Goal: Communication & Community: Answer question/provide support

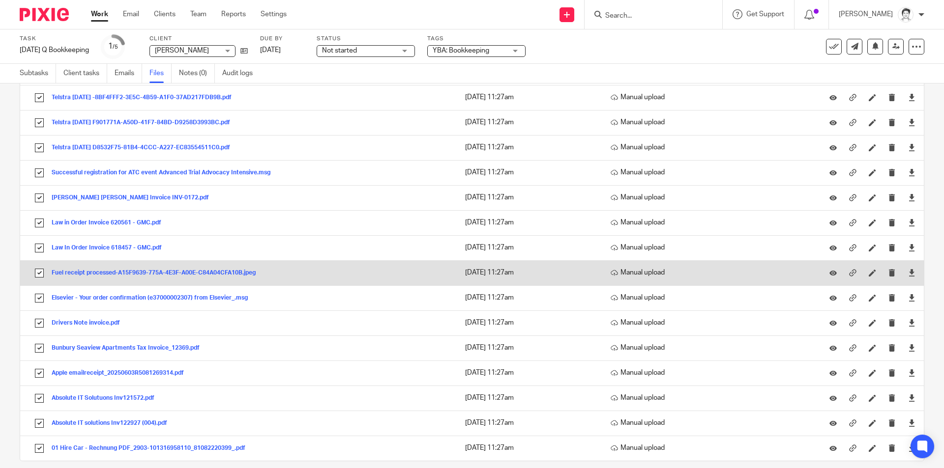
scroll to position [331, 0]
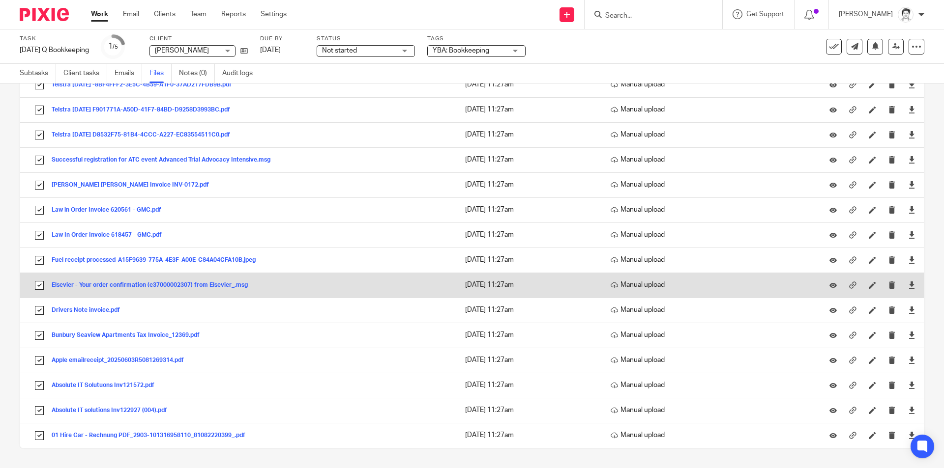
click at [147, 286] on button "Elsevier - Your order confirmation (e37000002307) from Elsevier_.msg" at bounding box center [154, 285] width 204 height 7
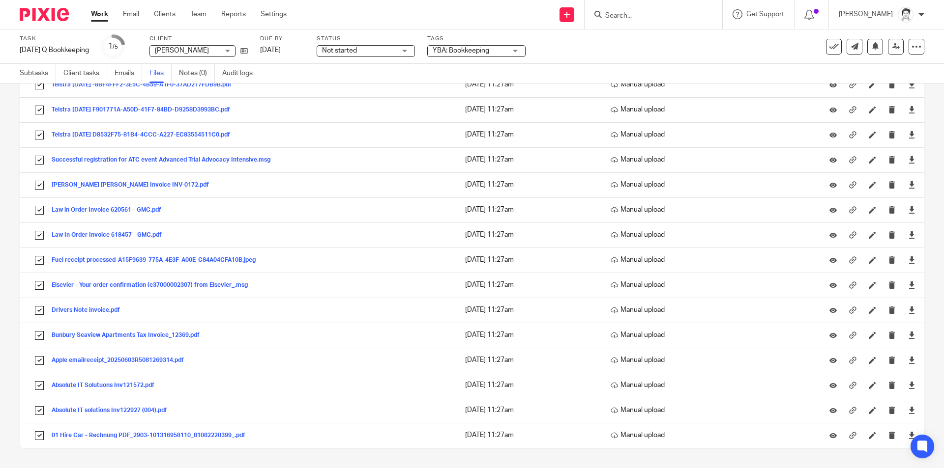
drag, startPoint x: 631, startPoint y: 16, endPoint x: 638, endPoint y: 17, distance: 6.9
click at [632, 16] on input "Search" at bounding box center [648, 16] width 88 height 9
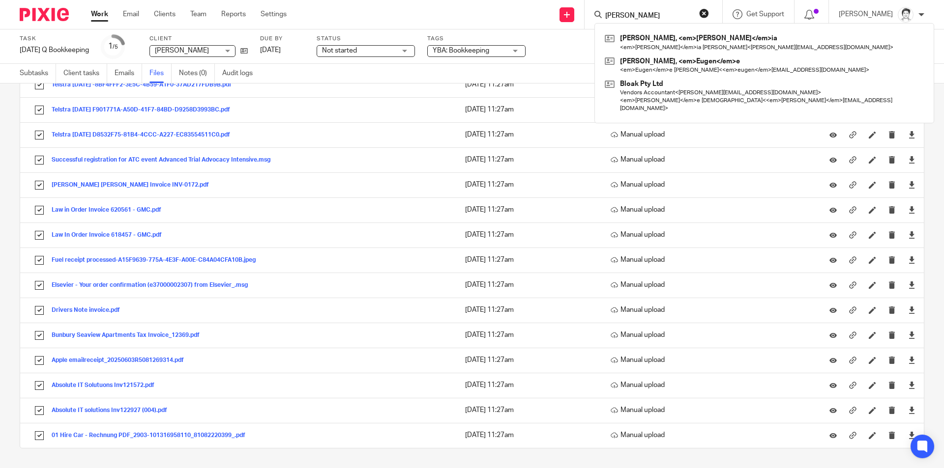
type input "eugene"
click button "submit" at bounding box center [0, 0] width 0 height 0
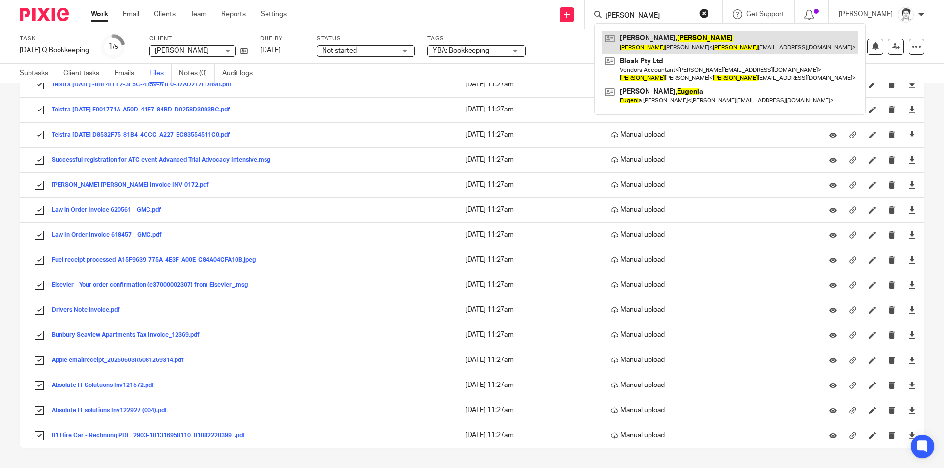
click at [679, 40] on link at bounding box center [730, 42] width 256 height 23
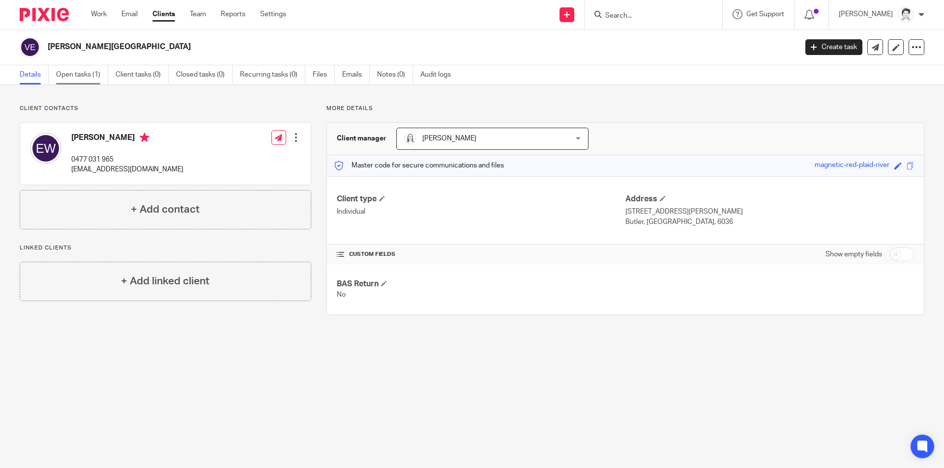
click at [76, 78] on link "Open tasks (1)" at bounding box center [82, 74] width 52 height 19
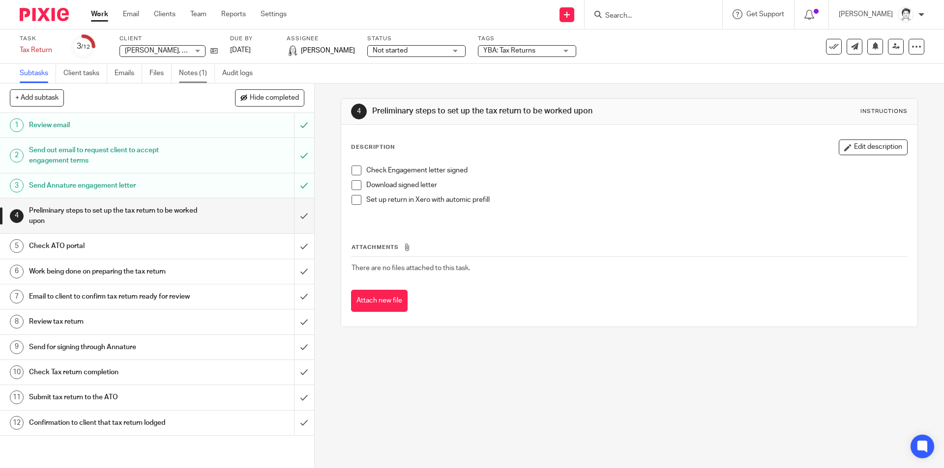
click at [187, 72] on link "Notes (1)" at bounding box center [197, 73] width 36 height 19
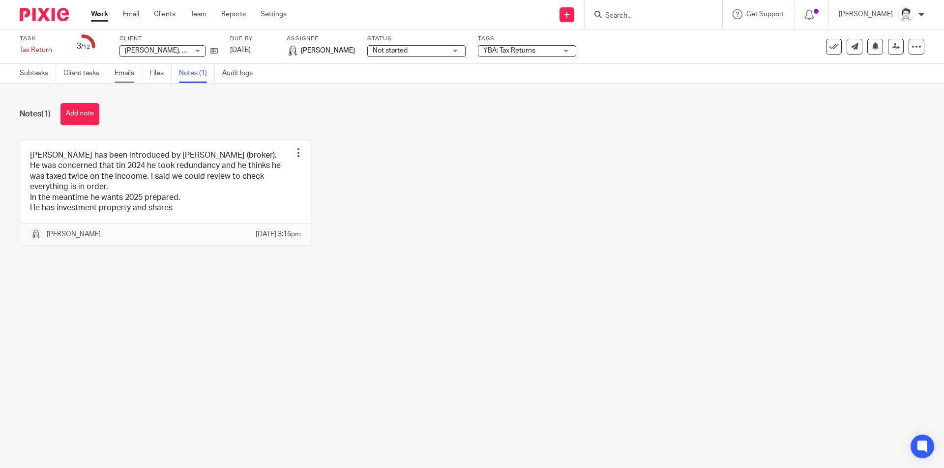
click at [129, 69] on link "Emails" at bounding box center [129, 73] width 28 height 19
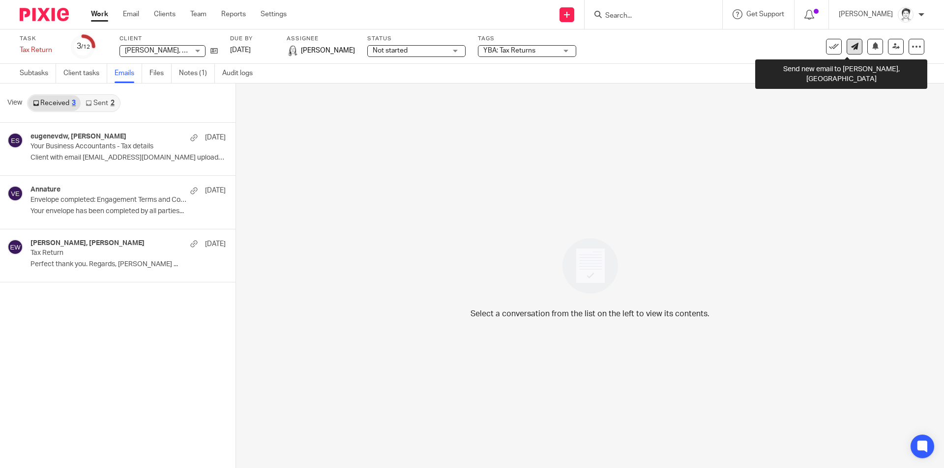
click at [851, 48] on icon at bounding box center [854, 46] width 7 height 7
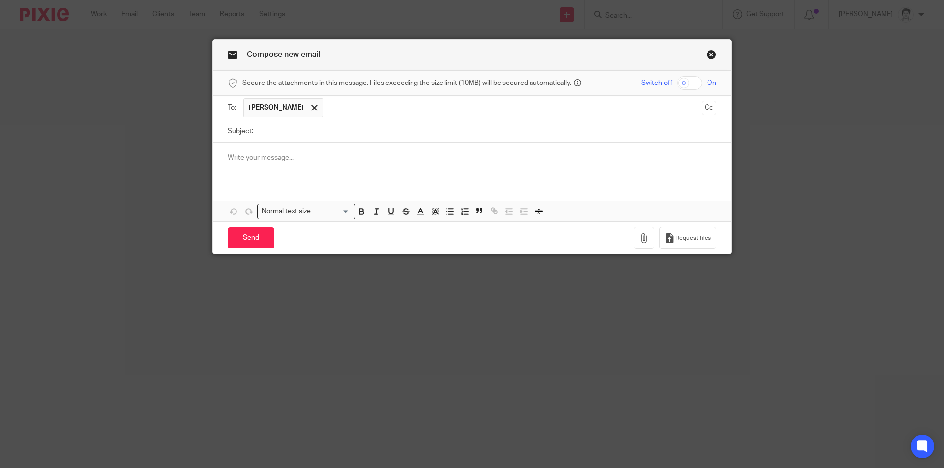
click at [293, 136] on input "Subject:" at bounding box center [487, 131] width 458 height 22
type input "re tax return information to provide"
click at [267, 184] on div "Attachments Normal text size Loading... Remove Edit" at bounding box center [472, 182] width 518 height 79
click at [245, 164] on div at bounding box center [472, 162] width 518 height 38
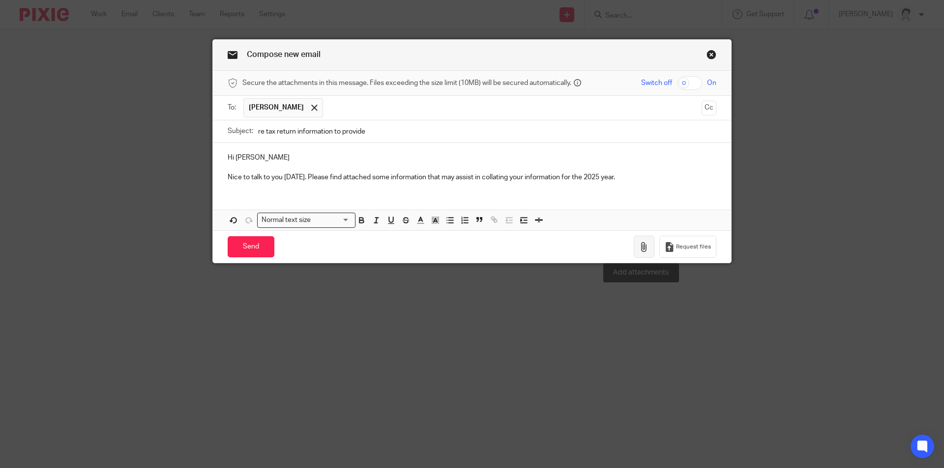
click at [645, 252] on icon "button" at bounding box center [644, 247] width 10 height 10
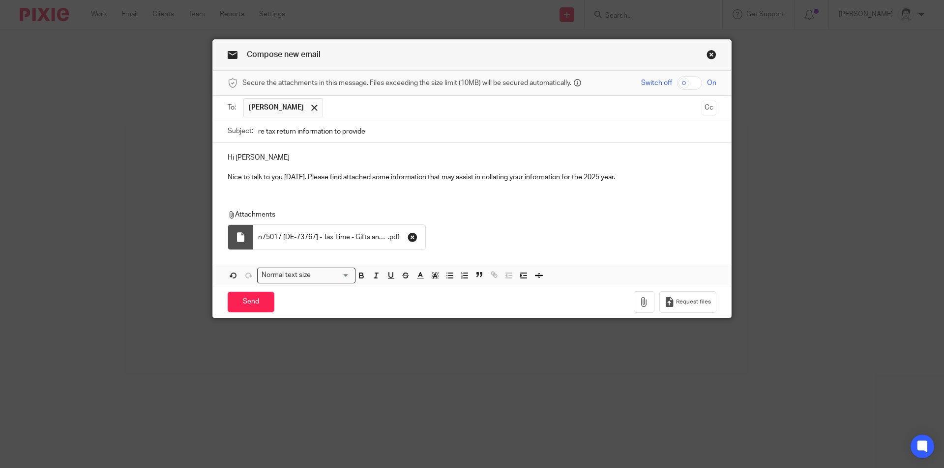
click at [411, 239] on icon "button" at bounding box center [413, 238] width 10 height 10
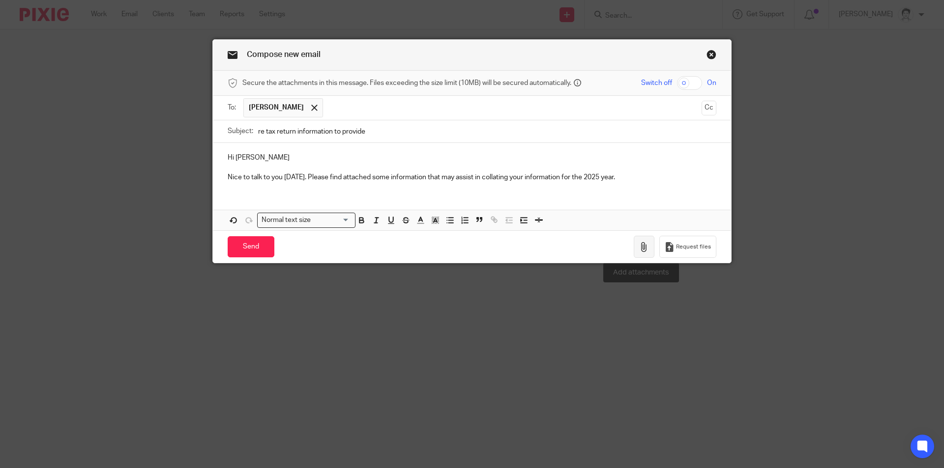
click at [640, 251] on icon "button" at bounding box center [644, 247] width 10 height 10
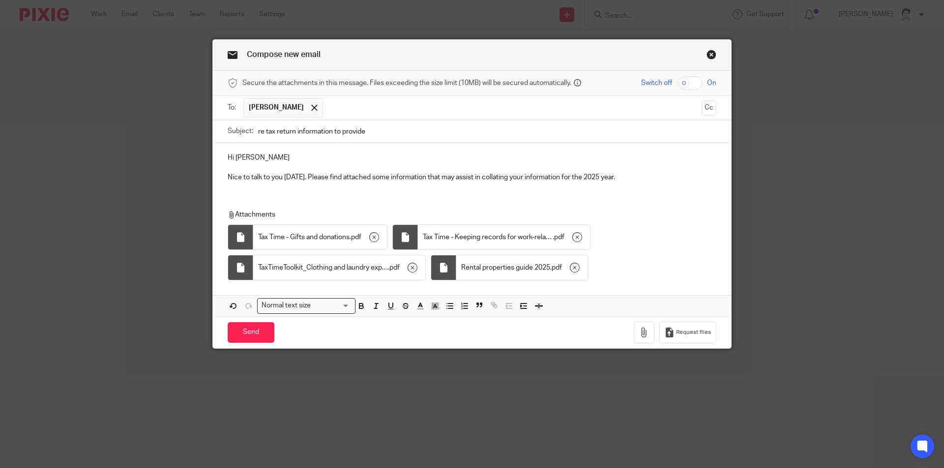
click at [227, 191] on div "Hi Eugene Nice to talk to you today. Please find attached some information that…" at bounding box center [472, 230] width 518 height 174
click at [635, 176] on p "Nice to talk to you today. Please find attached some information that may assis…" at bounding box center [472, 178] width 489 height 10
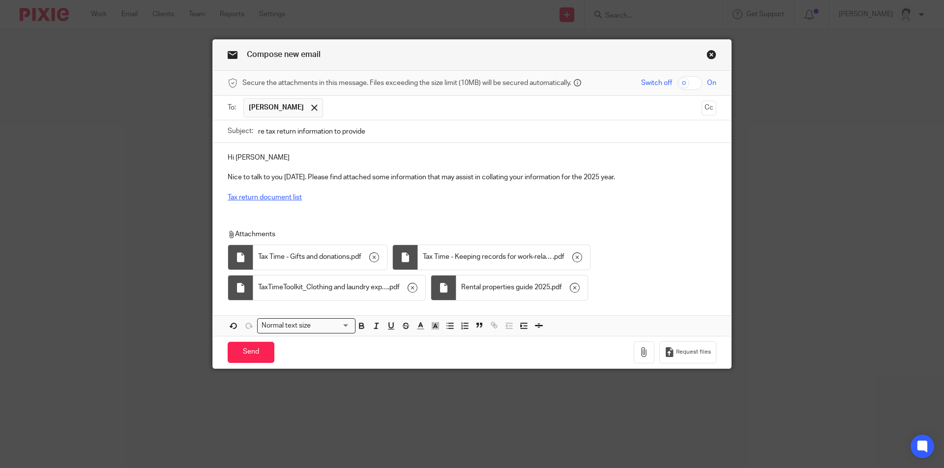
click at [275, 197] on link "Tax return document list" at bounding box center [265, 197] width 74 height 7
drag, startPoint x: 302, startPoint y: 197, endPoint x: 214, endPoint y: 204, distance: 88.7
click at [214, 204] on div "Hi Eugene Nice to talk to you today. Please find attached some information that…" at bounding box center [472, 239] width 518 height 193
click at [336, 176] on p "Nice to talk to you today. Please find attached some information that may assis…" at bounding box center [472, 178] width 489 height 10
click at [322, 199] on p "Tax return document list" at bounding box center [472, 198] width 489 height 10
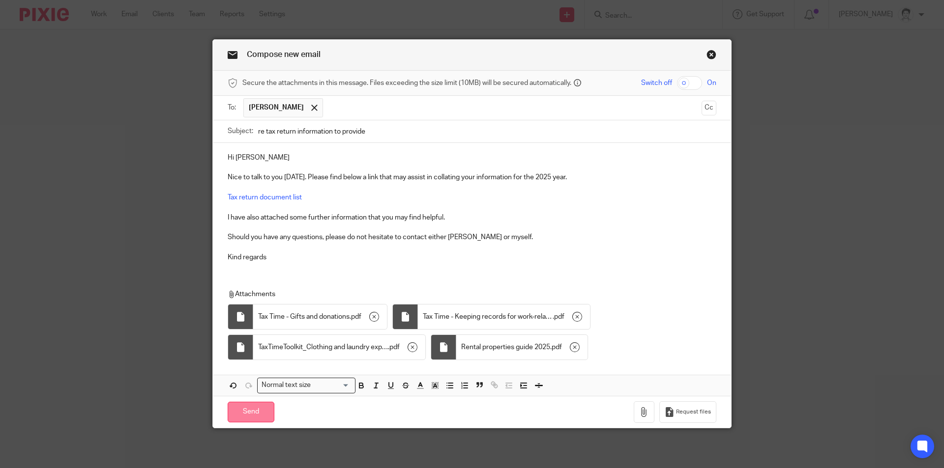
click at [245, 417] on input "Send" at bounding box center [251, 412] width 47 height 21
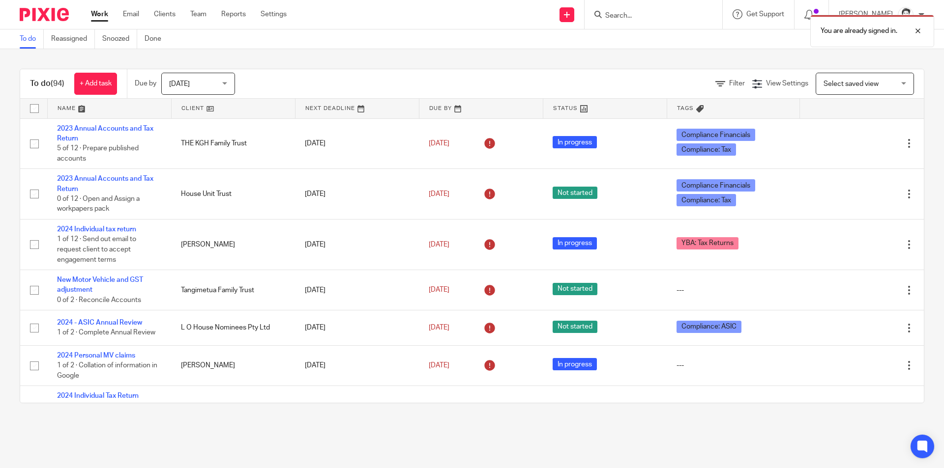
click at [634, 15] on div "You are already signed in." at bounding box center [703, 28] width 462 height 37
click at [618, 15] on div "You are already signed in." at bounding box center [703, 28] width 462 height 37
click at [693, 56] on div "To do (94) + Add task Due by Today Today Today Tomorrow This week Next week Thi…" at bounding box center [472, 236] width 944 height 374
click at [617, 15] on div "You are already signed in." at bounding box center [703, 28] width 462 height 37
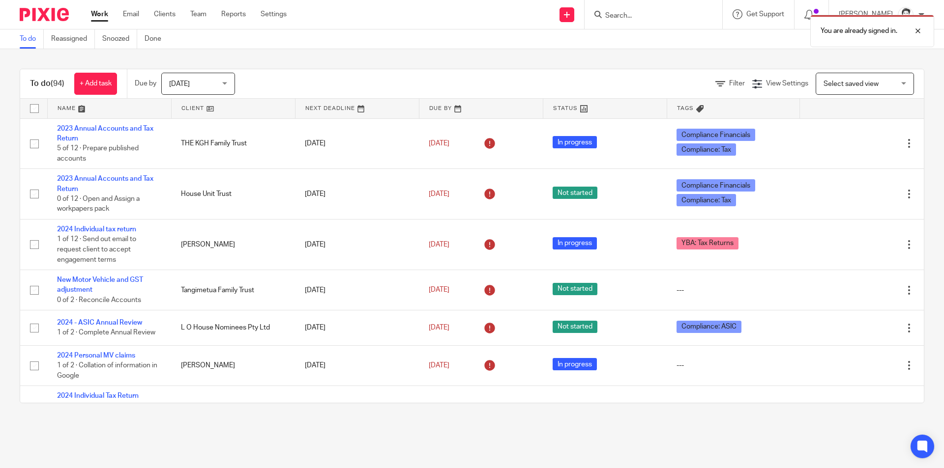
click at [623, 18] on div "You are already signed in." at bounding box center [703, 28] width 462 height 37
click at [916, 29] on div at bounding box center [910, 31] width 27 height 12
click at [645, 14] on input "Search" at bounding box center [648, 16] width 88 height 9
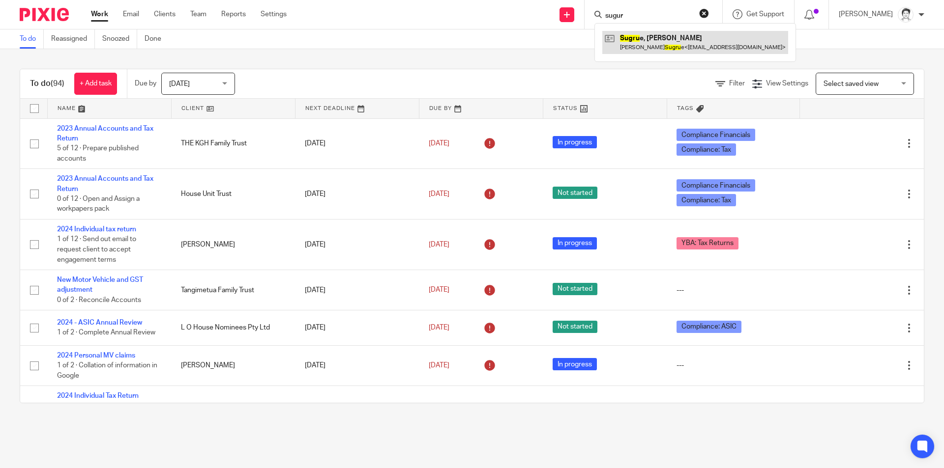
type input "sugur"
click at [667, 41] on link at bounding box center [695, 42] width 186 height 23
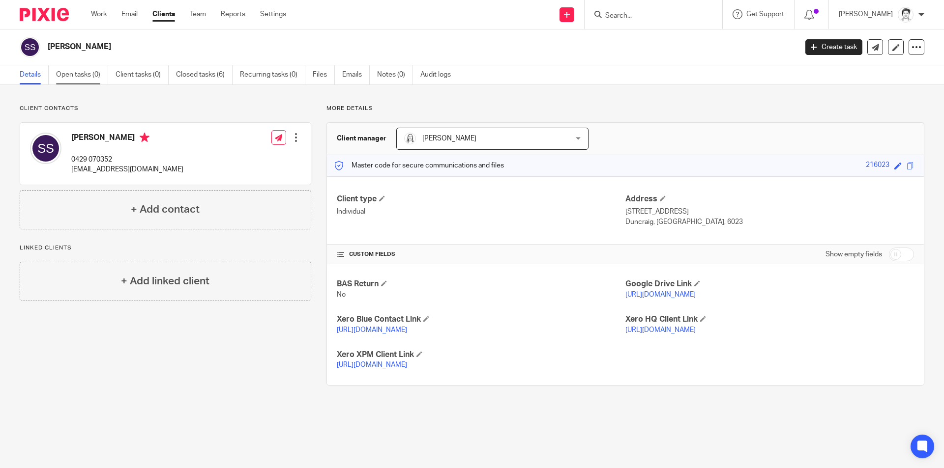
click at [78, 78] on link "Open tasks (0)" at bounding box center [82, 74] width 52 height 19
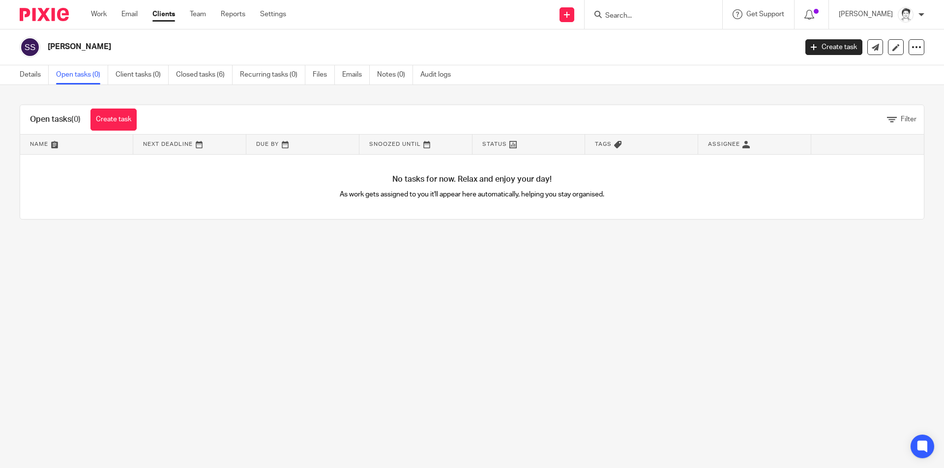
drag, startPoint x: 831, startPoint y: 46, endPoint x: 781, endPoint y: 47, distance: 50.7
click at [832, 46] on link "Create task" at bounding box center [833, 47] width 57 height 16
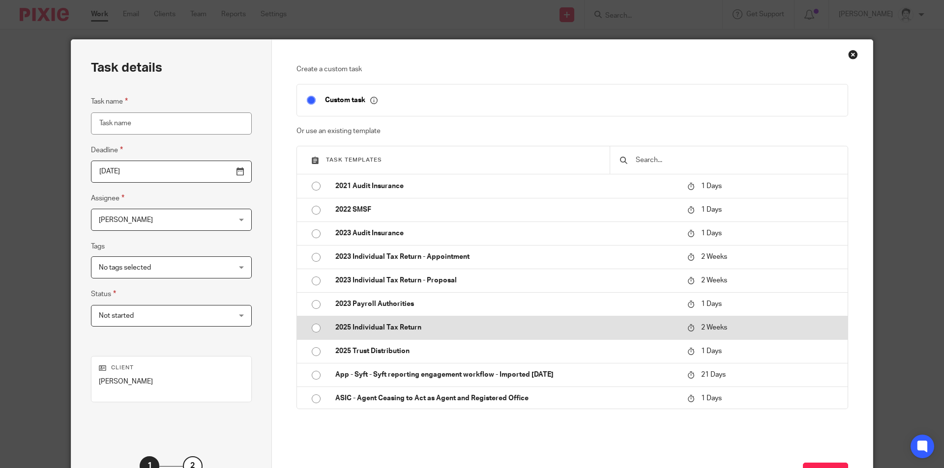
click at [382, 329] on p "2025 Individual Tax Return" at bounding box center [506, 328] width 342 height 10
type input "2025-08-25"
type input "2025 Individual Tax Return"
checkbox input "false"
radio input "true"
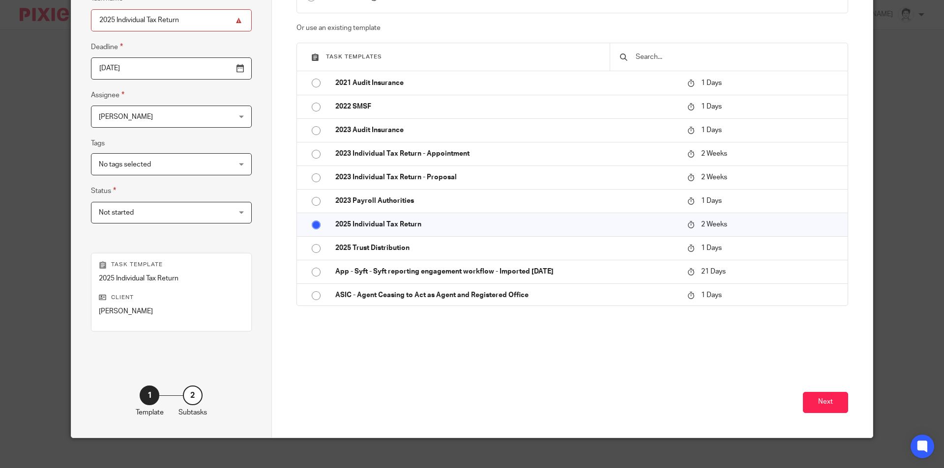
scroll to position [113, 0]
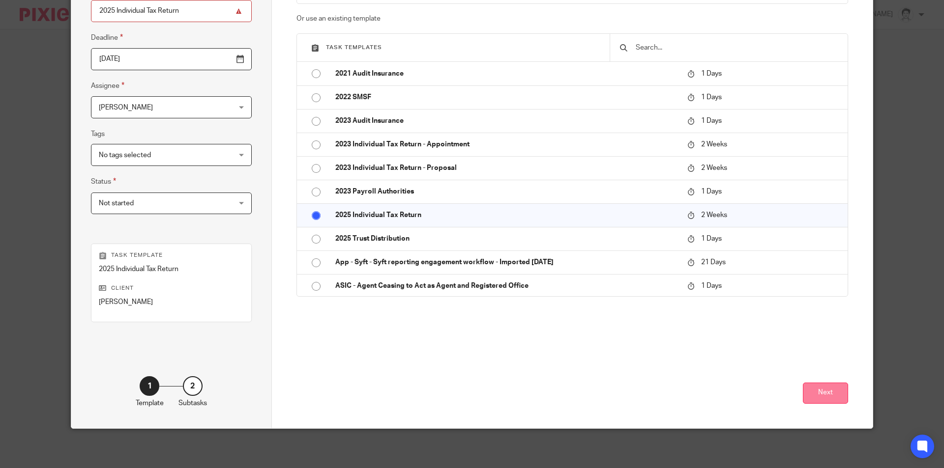
click at [827, 392] on button "Next" at bounding box center [825, 393] width 45 height 21
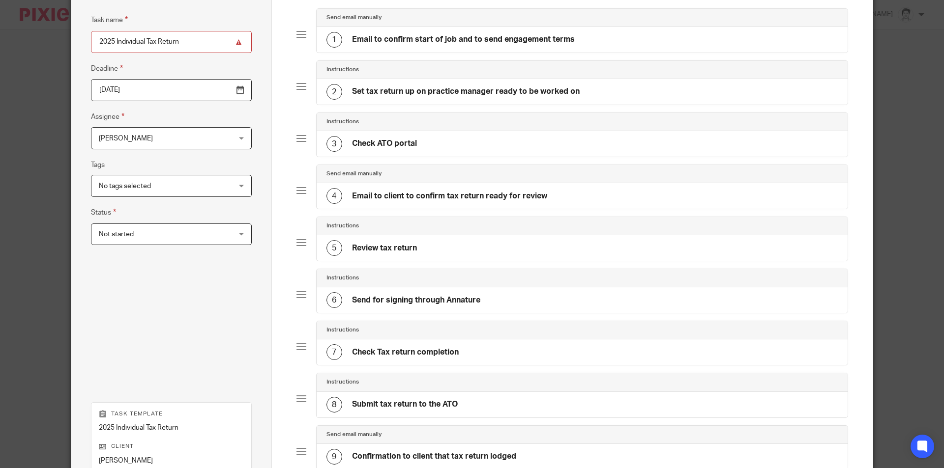
scroll to position [240, 0]
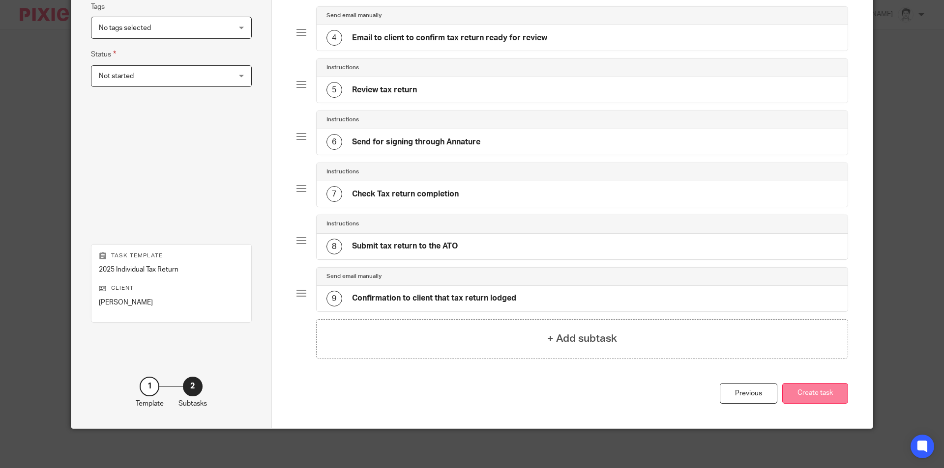
click at [822, 398] on button "Create task" at bounding box center [815, 393] width 66 height 21
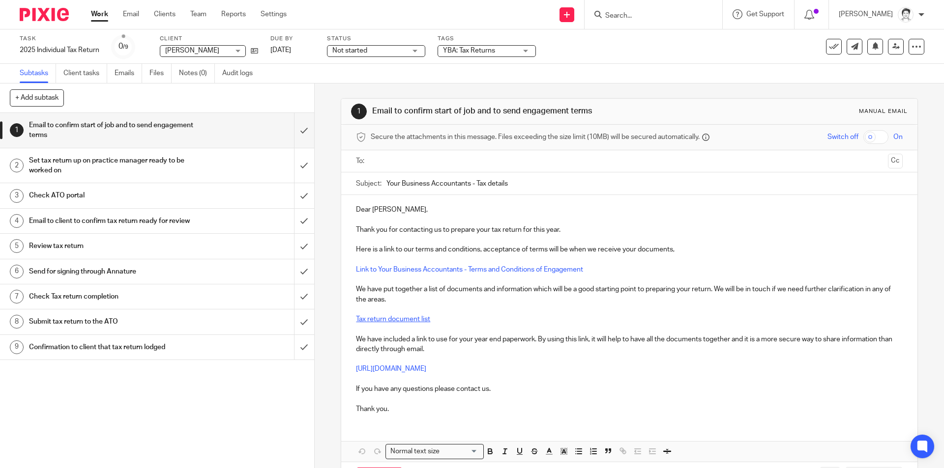
click at [410, 322] on link "Tax return document list" at bounding box center [393, 319] width 74 height 7
drag, startPoint x: 428, startPoint y: 320, endPoint x: 333, endPoint y: 323, distance: 95.0
click at [333, 323] on div "1 Email to confirm start of job and to send engagement terms Manual email Secur…" at bounding box center [629, 276] width 629 height 385
drag, startPoint x: 368, startPoint y: 316, endPoint x: 362, endPoint y: 316, distance: 5.9
copy link "Tax return document list"
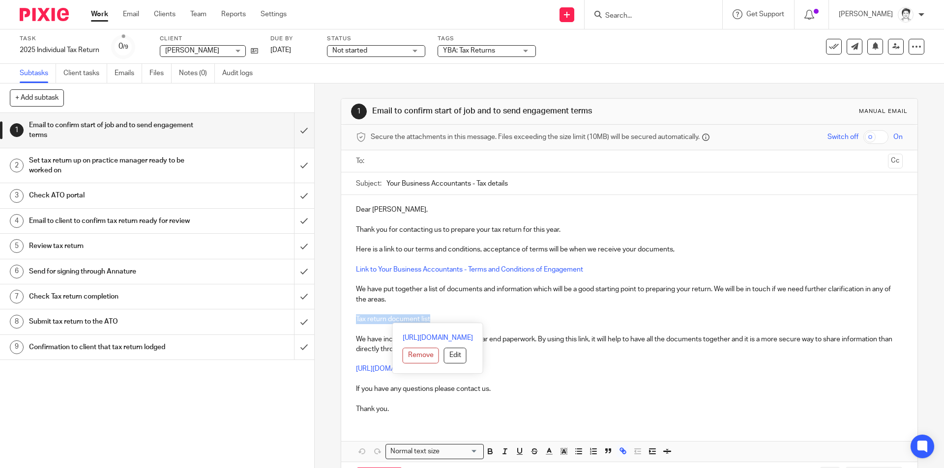
drag, startPoint x: 440, startPoint y: 319, endPoint x: 434, endPoint y: 316, distance: 7.0
click at [434, 316] on p "Tax return document list" at bounding box center [629, 320] width 546 height 10
copy link "Tax return document list"
click at [257, 422] on div "1 Email to confirm start of job and to send engagement terms 2 Set tax return u…" at bounding box center [157, 290] width 314 height 355
click at [390, 158] on input "text" at bounding box center [628, 161] width 509 height 11
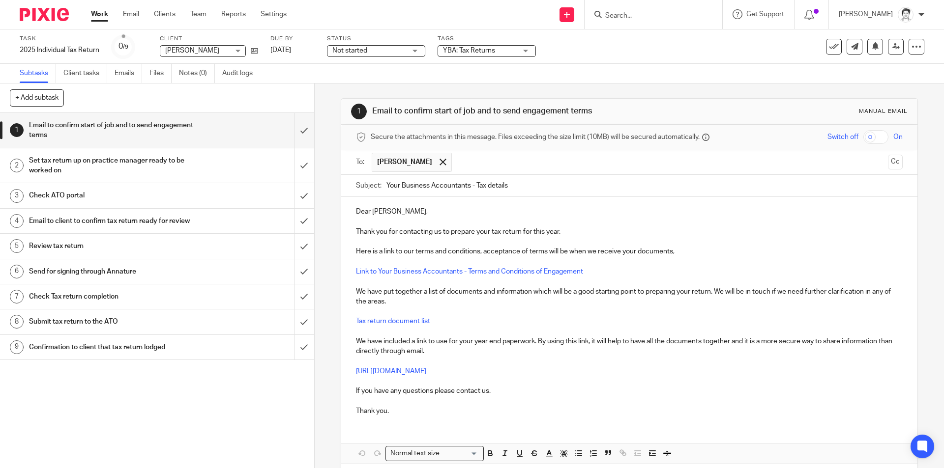
click at [357, 211] on p "Dear Susan," at bounding box center [629, 212] width 546 height 10
click at [359, 213] on p "Dear Susan," at bounding box center [629, 212] width 546 height 10
click at [546, 204] on div "Dear Susan, Thank you for contacting us to prepare your tax return for this yea…" at bounding box center [629, 310] width 576 height 227
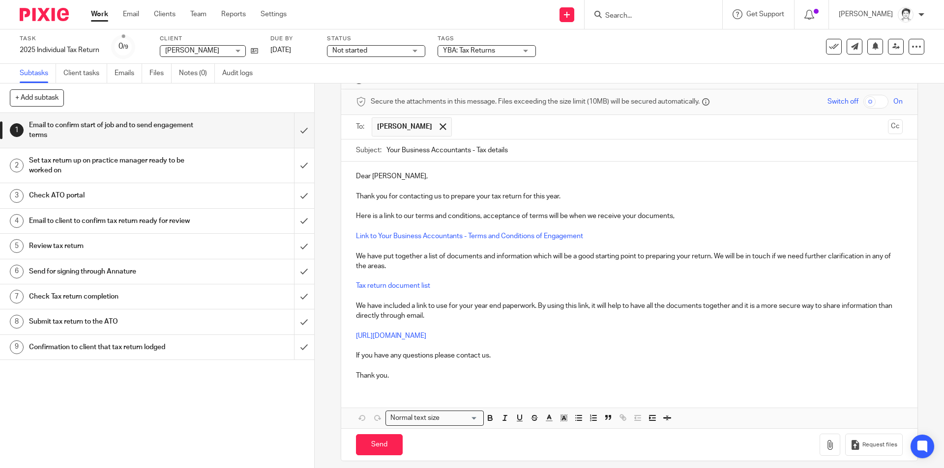
scroll to position [43, 0]
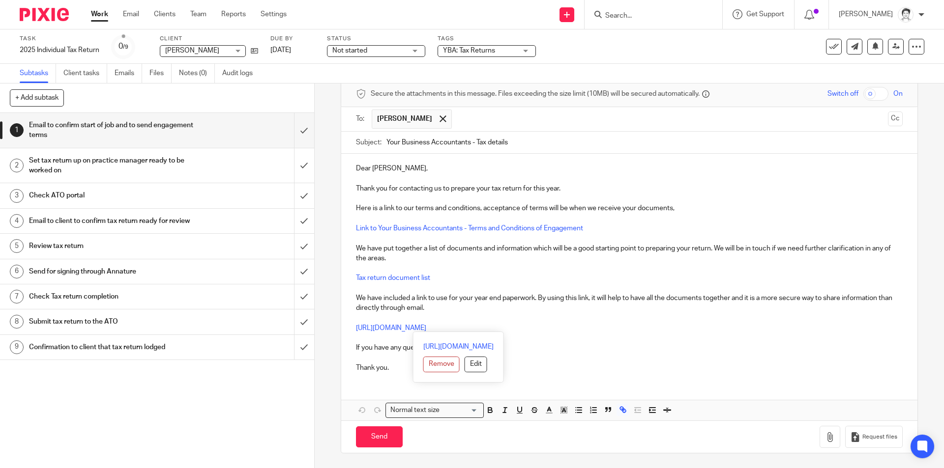
drag, startPoint x: 566, startPoint y: 328, endPoint x: 322, endPoint y: 328, distance: 244.3
click at [322, 328] on div "1 Email to confirm start of job and to send engagement terms Manual email Secur…" at bounding box center [629, 276] width 629 height 385
click at [465, 364] on button "Edit" at bounding box center [476, 365] width 23 height 16
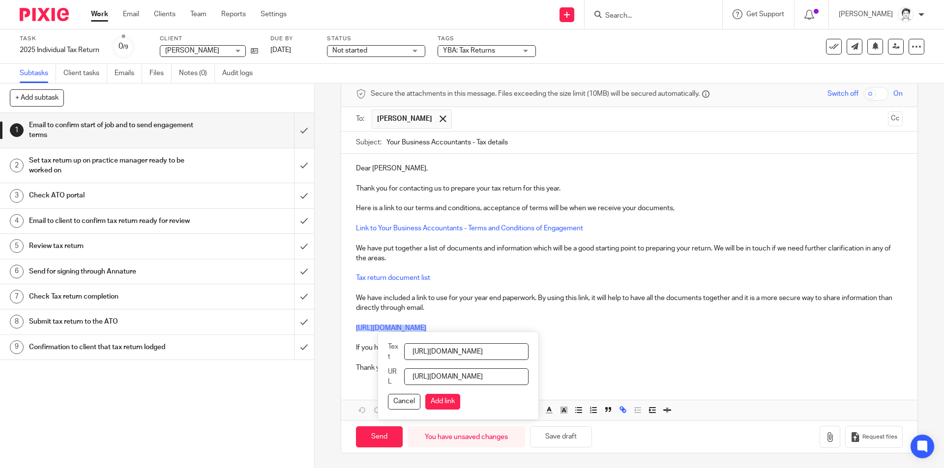
scroll to position [0, 118]
drag, startPoint x: 416, startPoint y: 352, endPoint x: 703, endPoint y: 313, distance: 289.7
click at [700, 336] on div "Dear Susan, Thank you for contacting us to prepare your tax return for this yea…" at bounding box center [629, 287] width 576 height 267
type input "Please use this link"
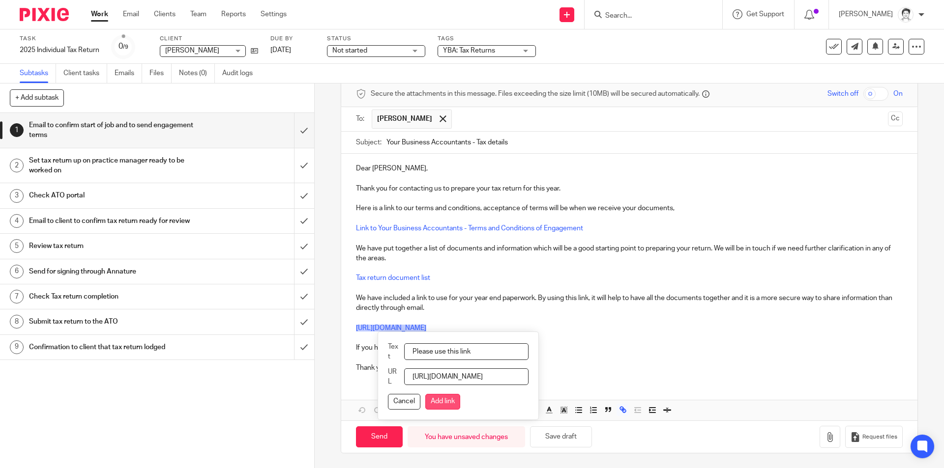
click at [446, 403] on button "Add link" at bounding box center [442, 402] width 35 height 16
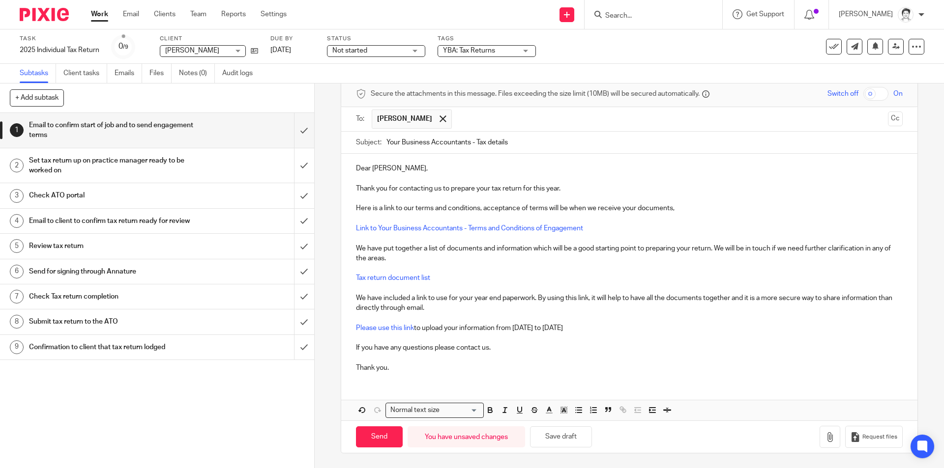
click at [631, 315] on p at bounding box center [629, 318] width 546 height 10
click at [369, 440] on input "Send" at bounding box center [379, 437] width 47 height 21
type input "Sent"
